Goal: Complete application form

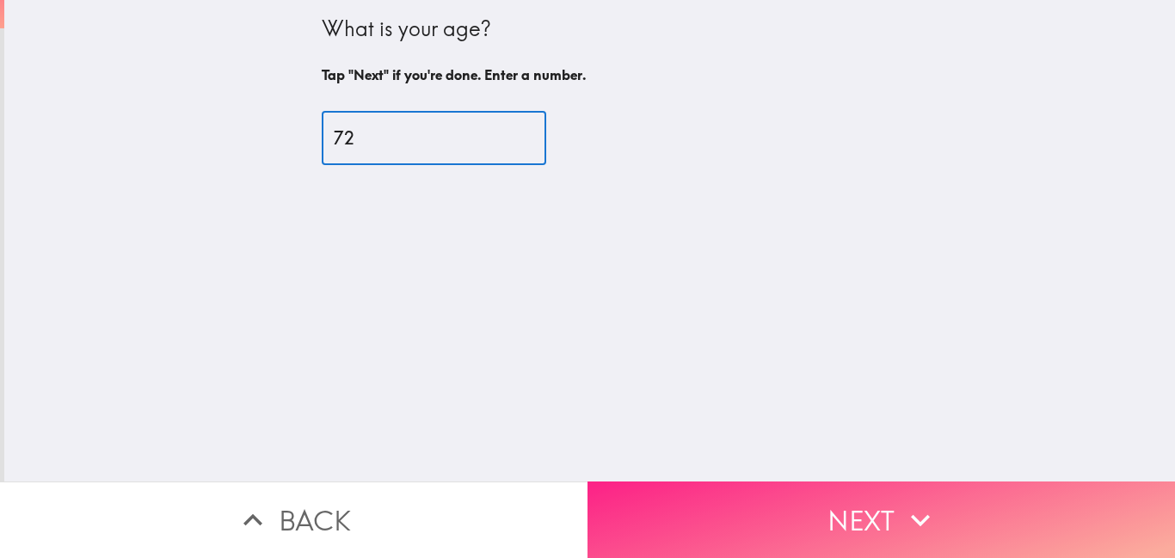
type input "72"
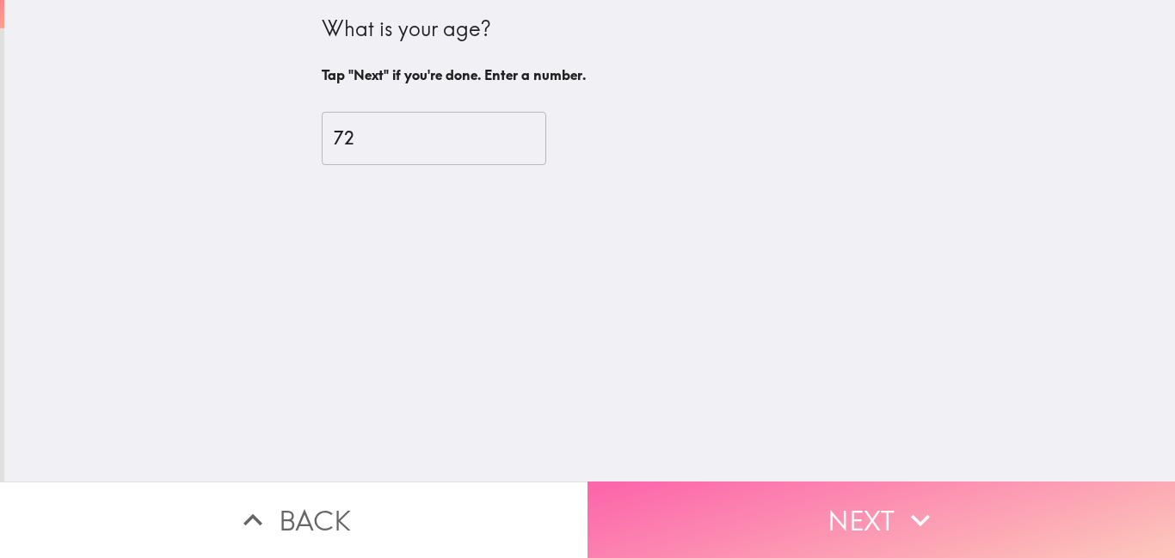
click at [826, 484] on button "Next" at bounding box center [882, 520] width 588 height 77
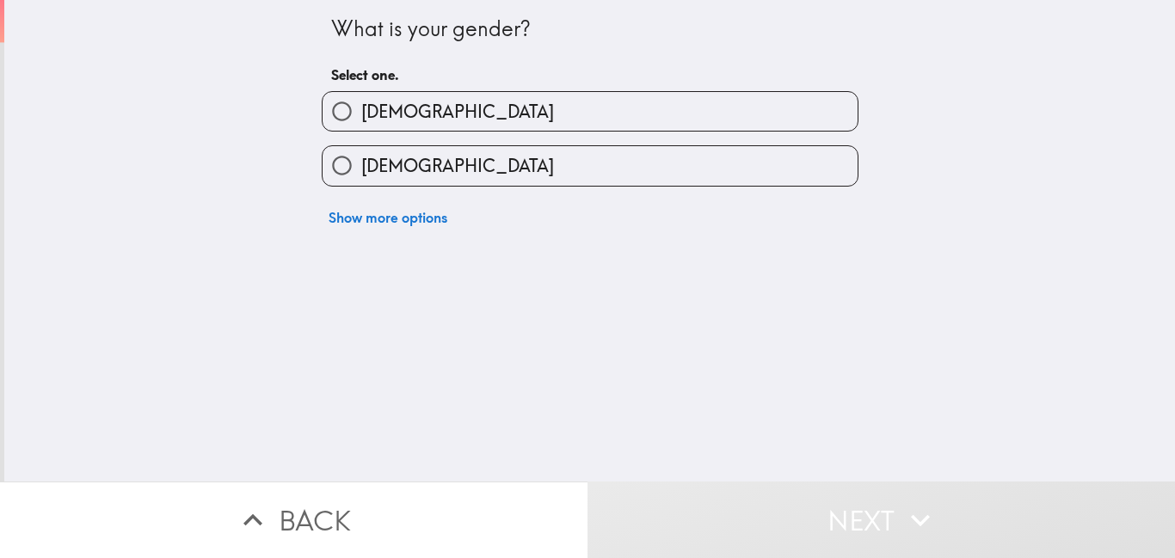
click at [538, 122] on label "[DEMOGRAPHIC_DATA]" at bounding box center [590, 111] width 535 height 39
click at [361, 122] on input "[DEMOGRAPHIC_DATA]" at bounding box center [342, 111] width 39 height 39
radio input "true"
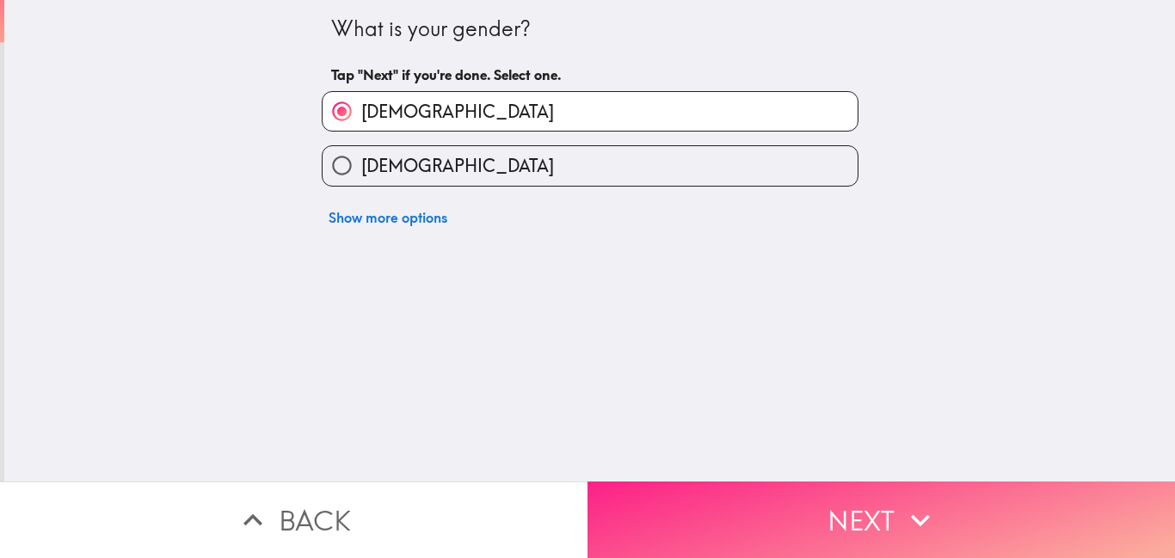
click at [760, 501] on button "Next" at bounding box center [882, 520] width 588 height 77
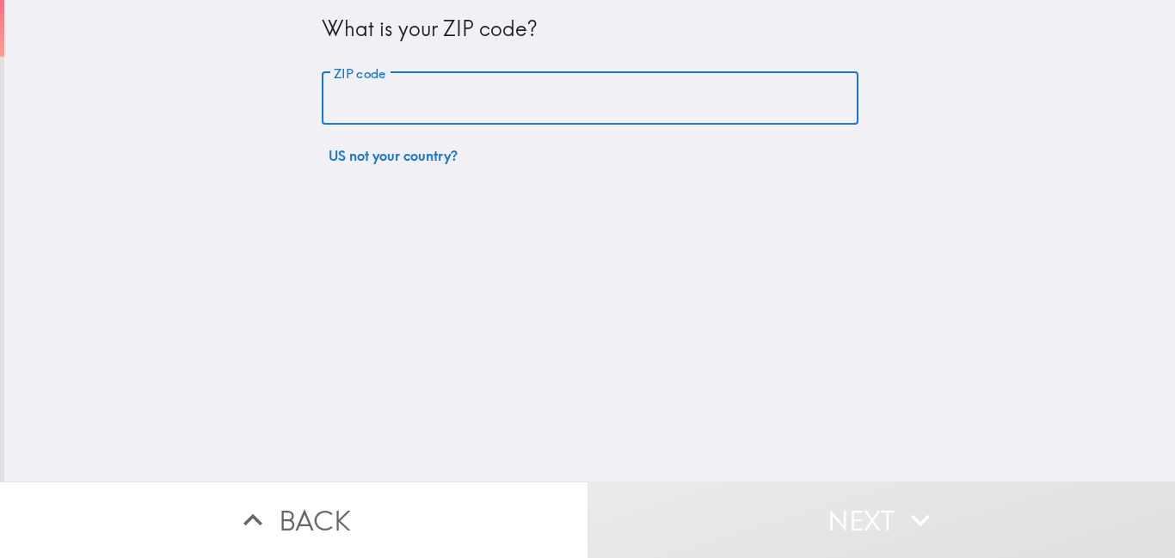
click at [536, 91] on input "ZIP code" at bounding box center [590, 98] width 537 height 53
type input "76639"
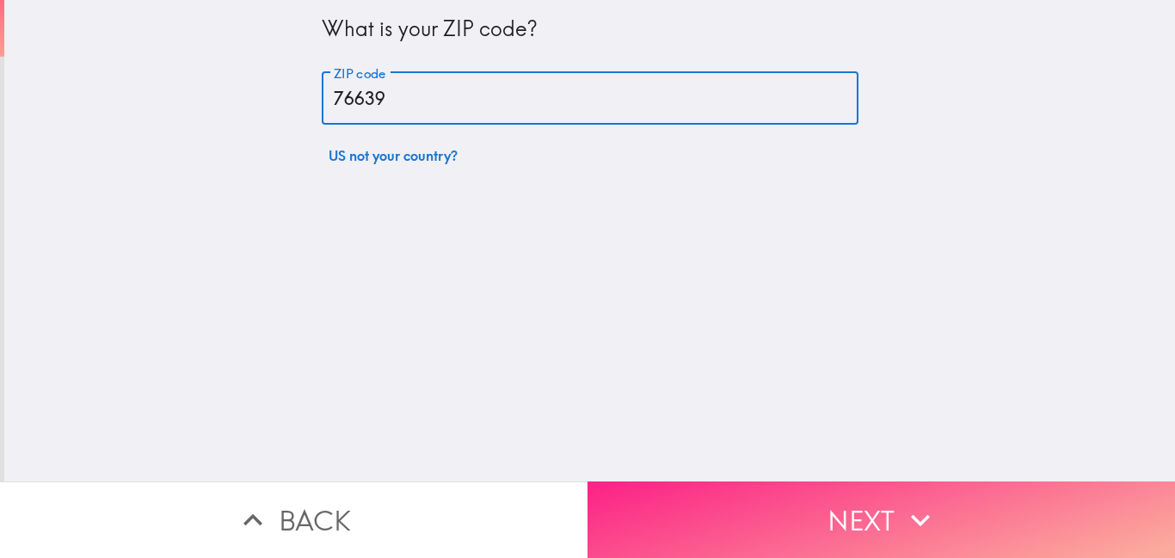
click at [760, 505] on button "Next" at bounding box center [882, 520] width 588 height 77
